Goal: Complete application form

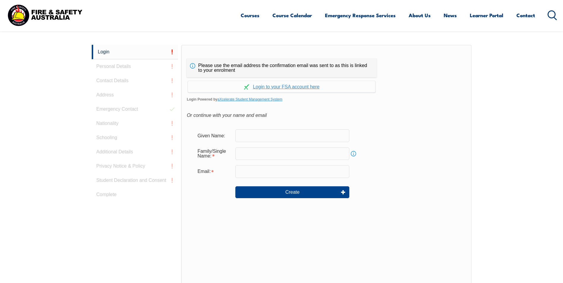
scroll to position [158, 0]
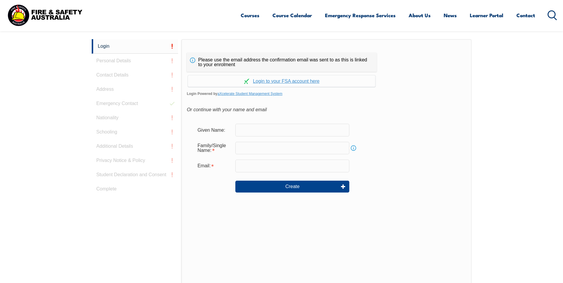
click at [257, 130] on input "text" at bounding box center [292, 130] width 114 height 12
type input "[PERSON_NAME]"
type input "[PERSON_NAME][EMAIL_ADDRESS][DOMAIN_NAME]"
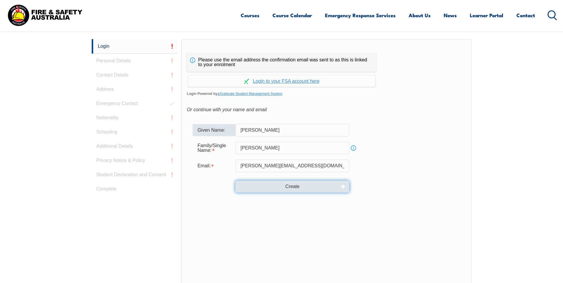
click at [293, 186] on button "Create" at bounding box center [292, 187] width 114 height 12
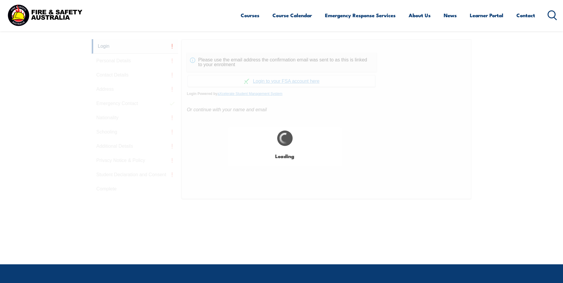
type input "[PERSON_NAME]"
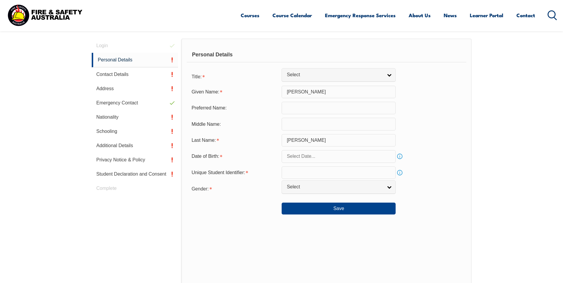
scroll to position [168, 0]
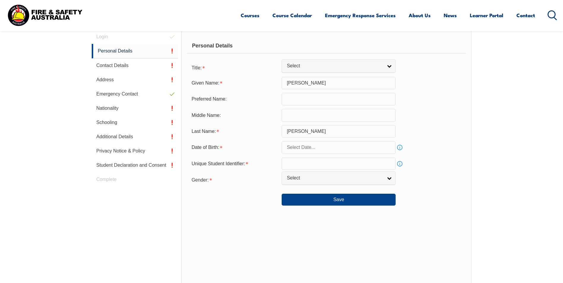
click at [338, 145] on input "text" at bounding box center [339, 147] width 114 height 12
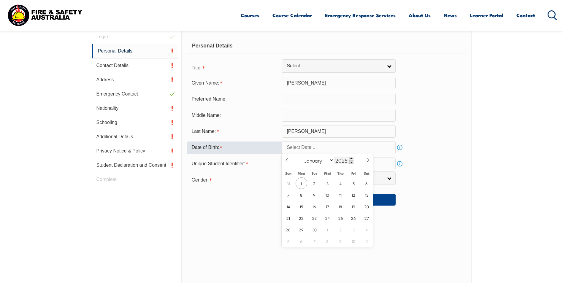
click at [350, 161] on span at bounding box center [351, 162] width 4 height 4
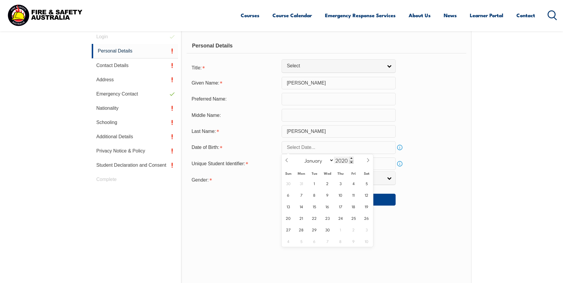
click at [350, 161] on span at bounding box center [351, 162] width 4 height 4
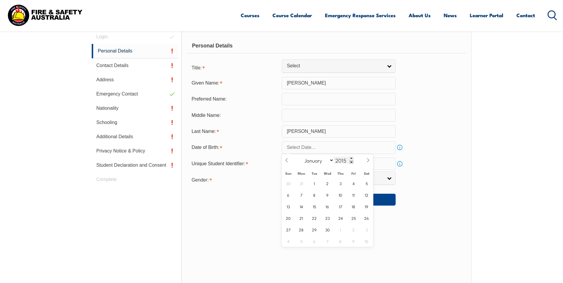
click at [350, 161] on span at bounding box center [351, 162] width 4 height 4
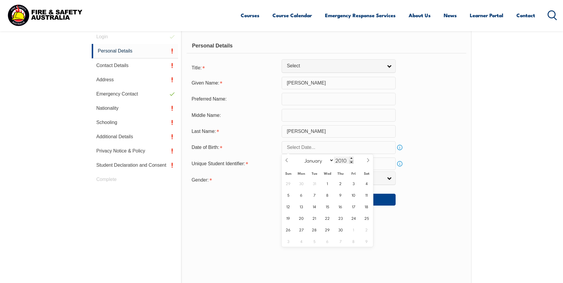
click at [350, 161] on span at bounding box center [351, 162] width 4 height 4
click at [352, 162] on span at bounding box center [351, 162] width 4 height 4
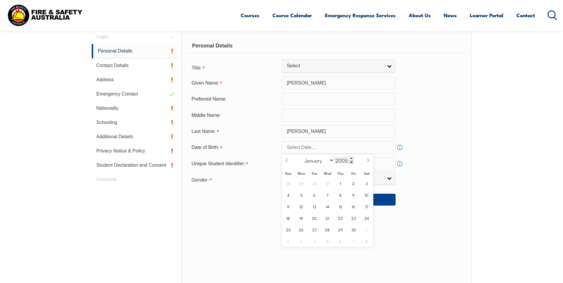
click at [352, 162] on span at bounding box center [351, 162] width 4 height 4
click at [351, 162] on span at bounding box center [351, 162] width 4 height 4
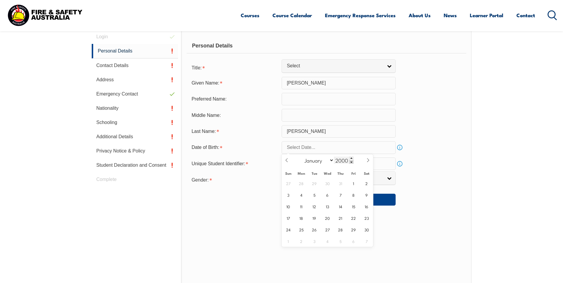
click at [351, 162] on span at bounding box center [351, 162] width 4 height 4
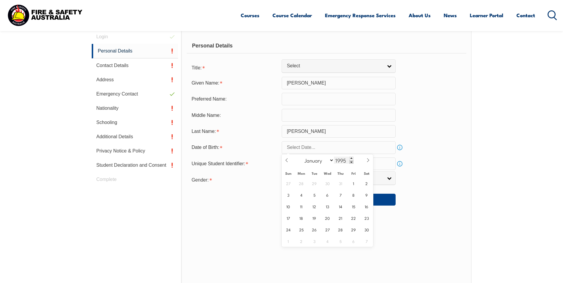
click at [351, 162] on span at bounding box center [351, 162] width 4 height 4
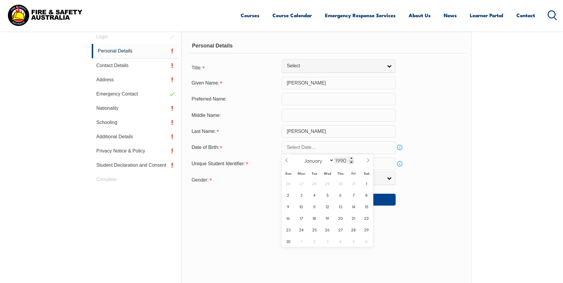
click at [351, 162] on span at bounding box center [351, 162] width 4 height 4
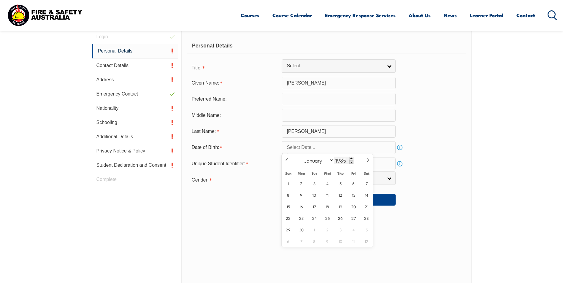
click at [351, 162] on span at bounding box center [351, 162] width 4 height 4
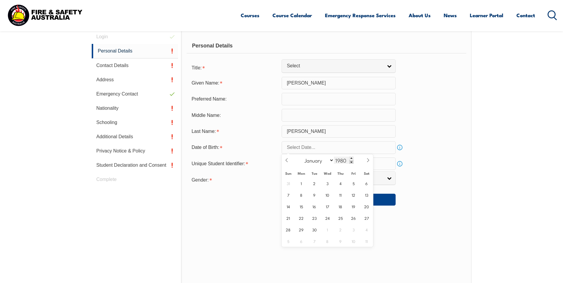
click at [351, 162] on span at bounding box center [351, 162] width 4 height 4
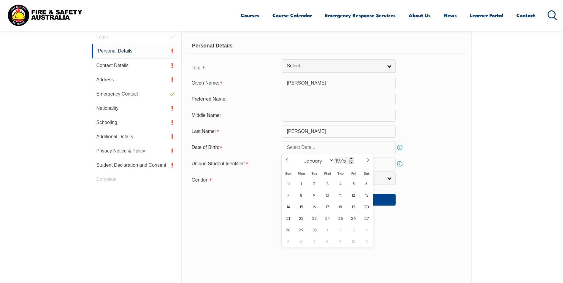
click at [351, 162] on span at bounding box center [351, 162] width 4 height 4
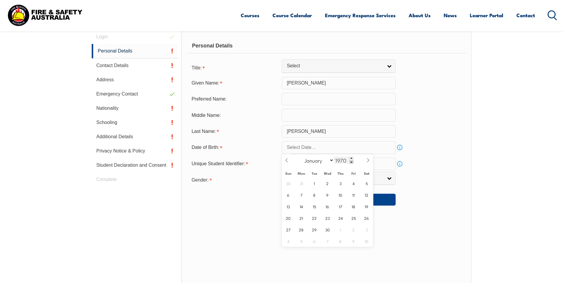
click at [351, 162] on span at bounding box center [351, 162] width 4 height 4
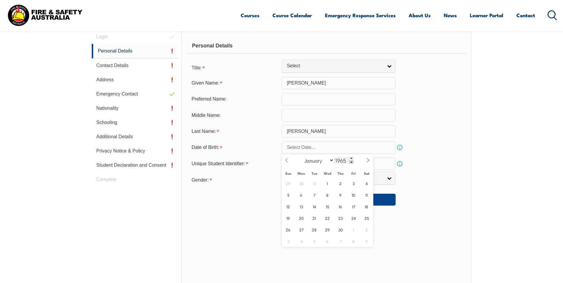
click at [351, 162] on span at bounding box center [351, 162] width 4 height 4
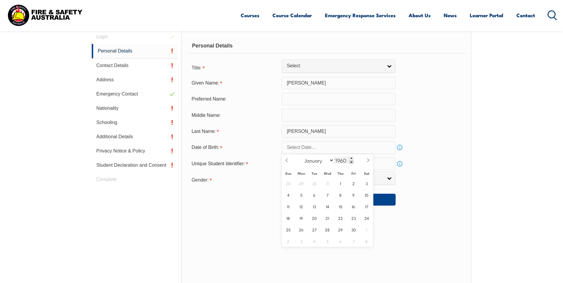
click at [351, 162] on span at bounding box center [351, 162] width 4 height 4
type input "1958"
click at [331, 160] on select "January February March April May June July August September October November De…" at bounding box center [318, 160] width 32 height 8
select select "0"
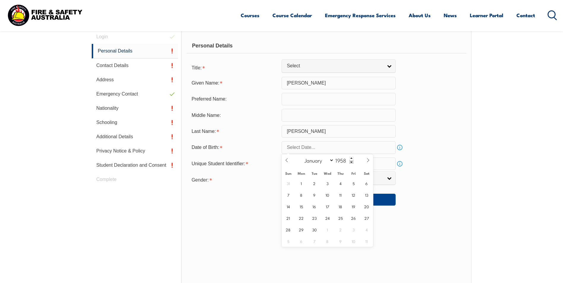
click at [302, 156] on select "January February March April May June July August September October November De…" at bounding box center [318, 160] width 32 height 8
click at [354, 230] on span "31" at bounding box center [354, 230] width 12 height 12
type input "[DATE]"
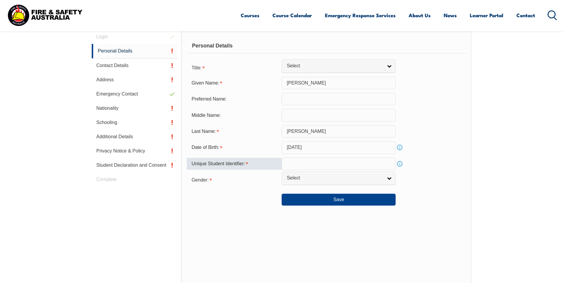
click at [311, 162] on input "text" at bounding box center [339, 164] width 114 height 12
type input "UG77JNEHFS"
click at [316, 177] on span "Select" at bounding box center [335, 178] width 96 height 6
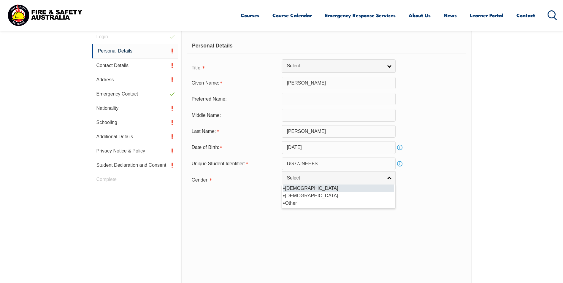
click at [298, 188] on li "[DEMOGRAPHIC_DATA]" at bounding box center [338, 188] width 111 height 7
select select "M"
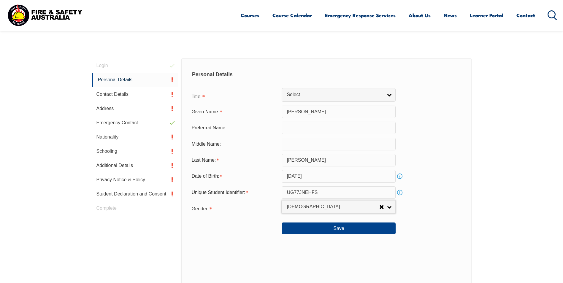
scroll to position [108, 0]
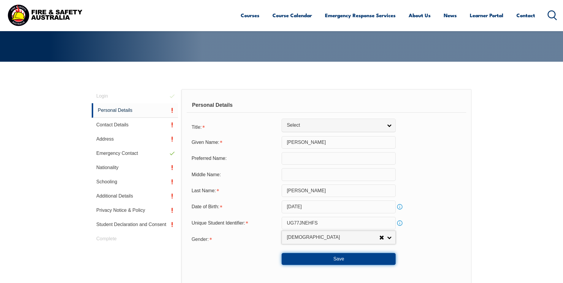
click at [338, 257] on button "Save" at bounding box center [339, 259] width 114 height 12
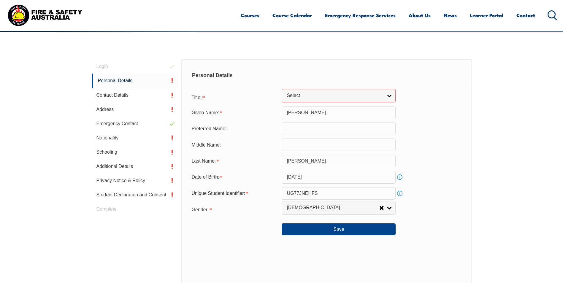
scroll to position [137, 0]
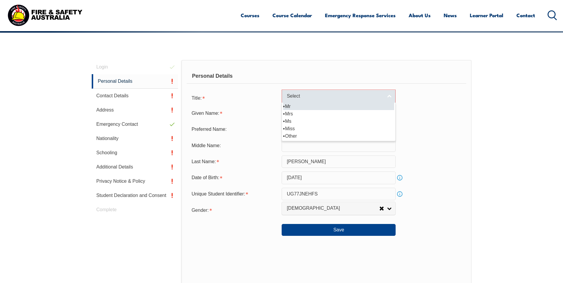
click at [392, 96] on link "Select" at bounding box center [339, 96] width 114 height 13
click at [288, 107] on li "Mr" at bounding box center [338, 106] width 111 height 7
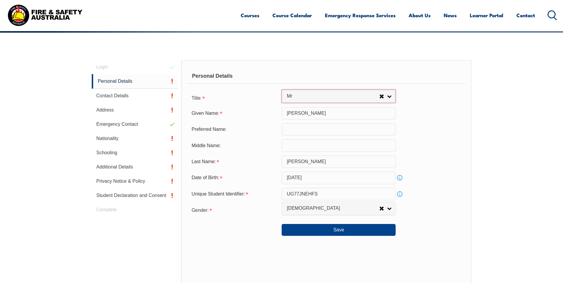
select select "Mr"
click at [335, 229] on button "Save" at bounding box center [339, 230] width 114 height 12
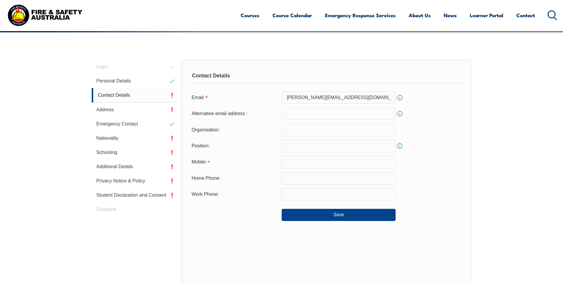
scroll to position [168, 0]
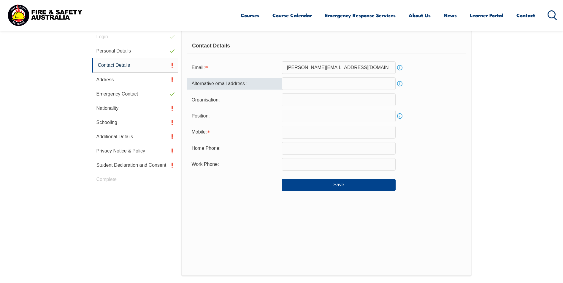
click at [303, 84] on input "email" at bounding box center [339, 83] width 114 height 12
type input "[PERSON_NAME][EMAIL_ADDRESS][PERSON_NAME][DOMAIN_NAME]"
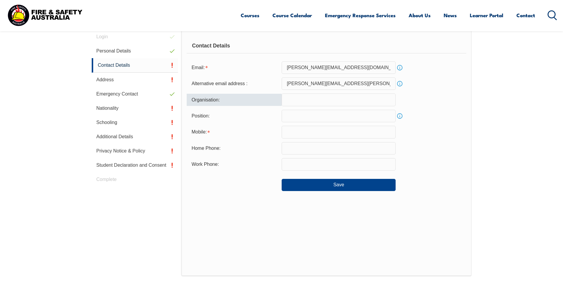
click at [297, 100] on input "text" at bounding box center [339, 100] width 114 height 12
type input "c"
type input "CEVA ANIMAL HEALTH"
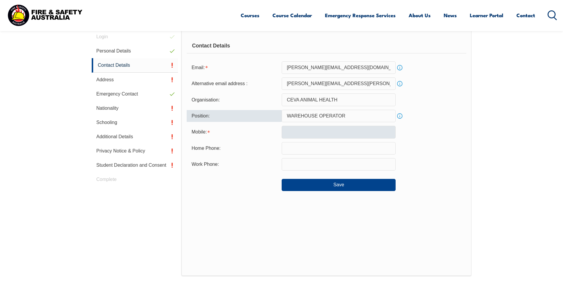
type input "WAREHOUSE OPERATOR"
drag, startPoint x: 325, startPoint y: 133, endPoint x: 331, endPoint y: 135, distance: 6.4
click at [325, 133] on input "text" at bounding box center [339, 132] width 114 height 12
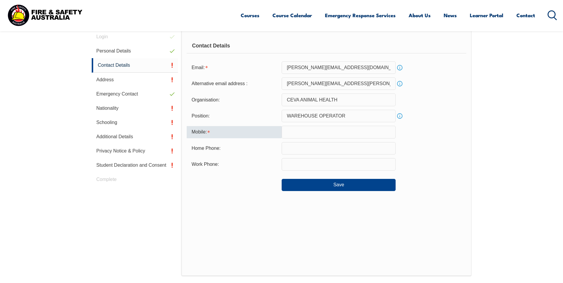
type input "0416360644"
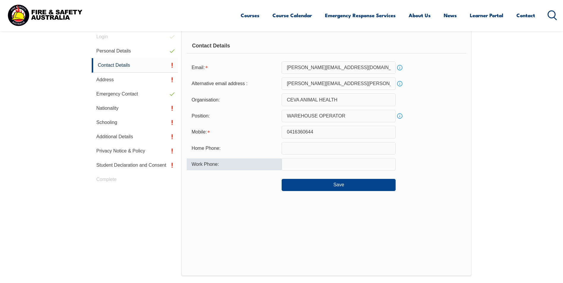
click at [323, 166] on input "text" at bounding box center [339, 164] width 114 height 12
click at [440, 191] on div "Save" at bounding box center [326, 182] width 279 height 17
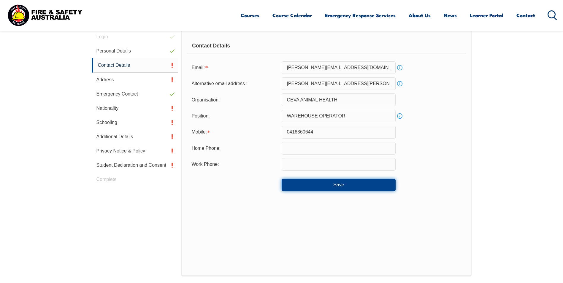
click at [342, 183] on button "Save" at bounding box center [339, 185] width 114 height 12
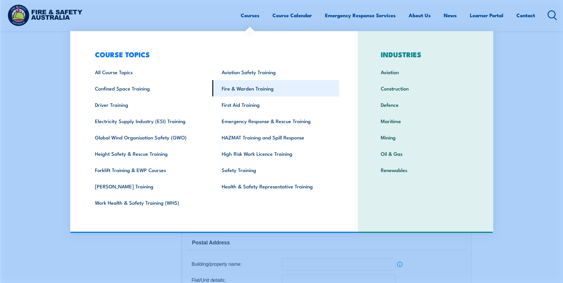
click at [251, 89] on link "Fire & Warden Training" at bounding box center [276, 88] width 127 height 16
